Goal: Task Accomplishment & Management: Manage account settings

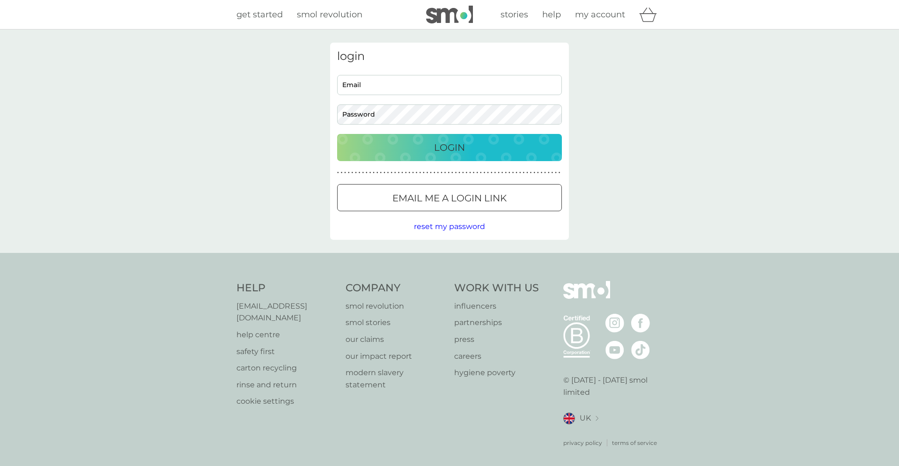
type input "[EMAIL_ADDRESS][DOMAIN_NAME]"
click at [489, 147] on div "Login" at bounding box center [450, 147] width 206 height 15
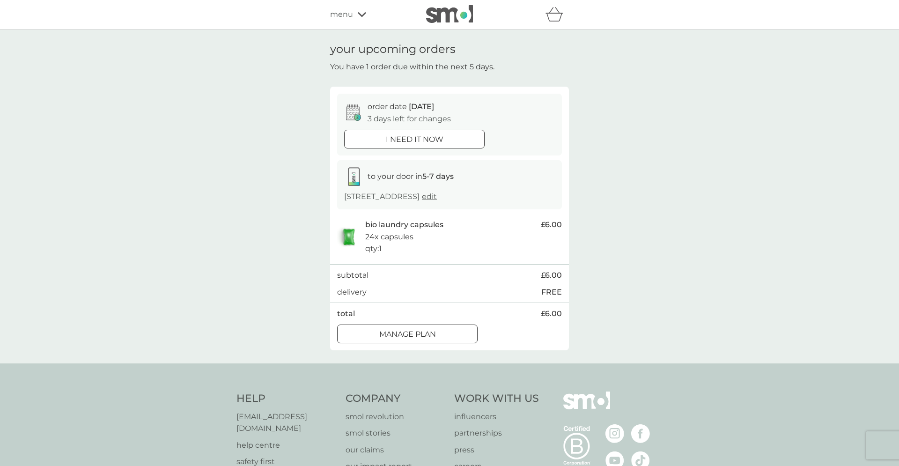
scroll to position [28, 0]
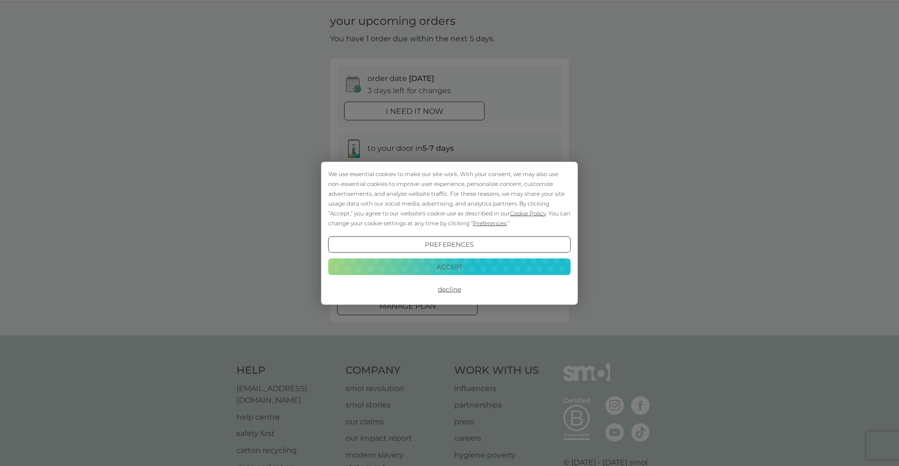
click at [450, 267] on button "Accept" at bounding box center [449, 267] width 243 height 17
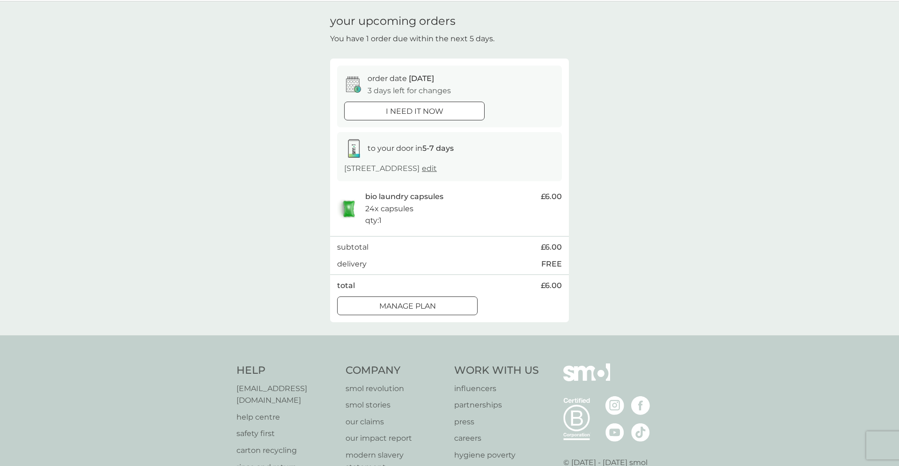
click at [415, 303] on div at bounding box center [408, 306] width 34 height 10
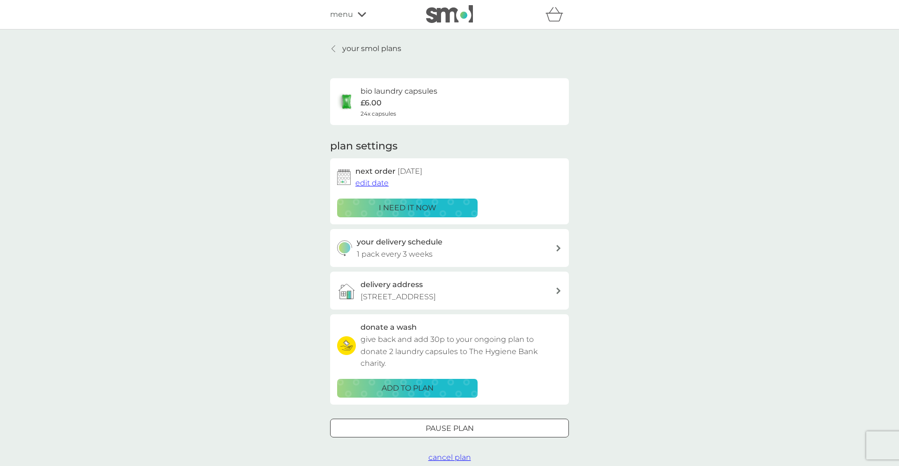
click at [370, 183] on span "edit date" at bounding box center [371, 182] width 33 height 9
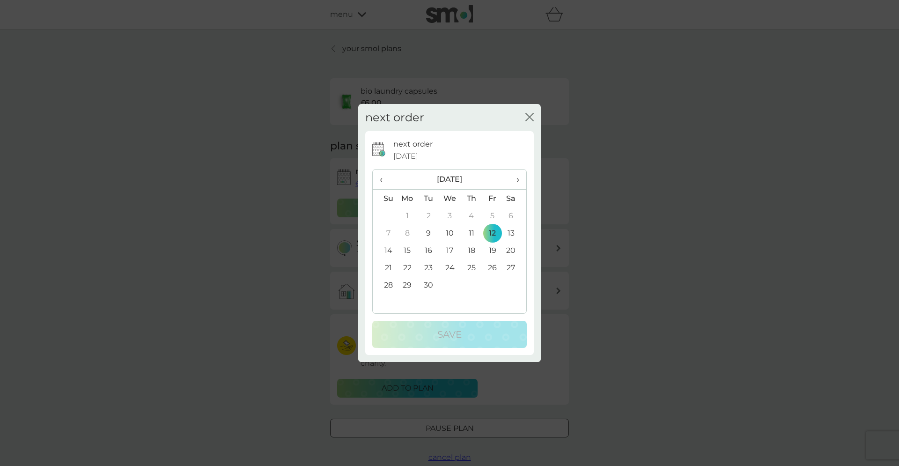
click at [515, 181] on span "›" at bounding box center [514, 180] width 9 height 20
click at [412, 230] on td "6" at bounding box center [408, 232] width 22 height 17
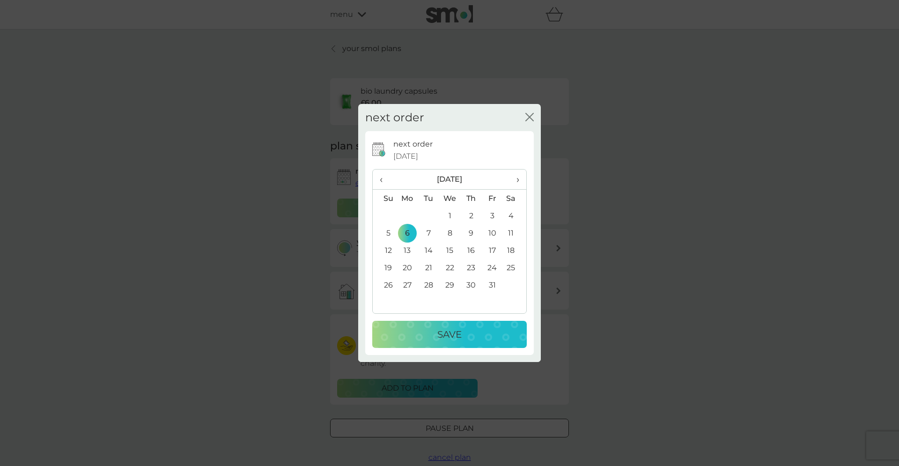
click at [453, 333] on p "Save" at bounding box center [449, 334] width 24 height 15
